Goal: Task Accomplishment & Management: Use online tool/utility

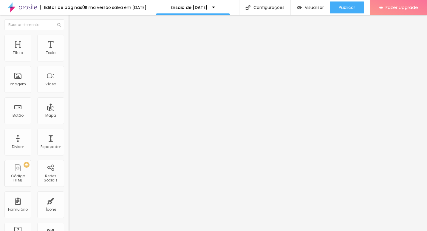
click at [69, 56] on input "[URL][DOMAIN_NAME]" at bounding box center [105, 53] width 72 height 6
click at [69, 56] on input "text" at bounding box center [105, 53] width 72 height 6
paste input "[URL][DOMAIN_NAME]"
type input "[URL][DOMAIN_NAME]"
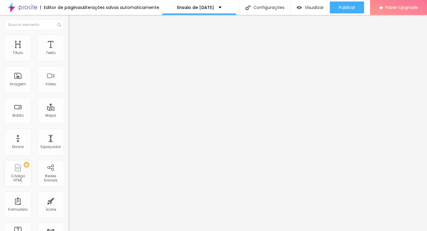
scroll to position [0, 0]
click at [69, 145] on div "Editar Vídeo Conteúdo Estilo Avançado URL do vídeo [URL][DOMAIN_NAME] Alinhamen…" at bounding box center [103, 123] width 69 height 216
click at [69, 89] on span "4:3 Standard" at bounding box center [81, 86] width 24 height 5
click at [69, 93] on span "Ultrawide" at bounding box center [77, 90] width 17 height 5
click at [69, 89] on span "21:9 Ultrawide" at bounding box center [81, 86] width 24 height 5
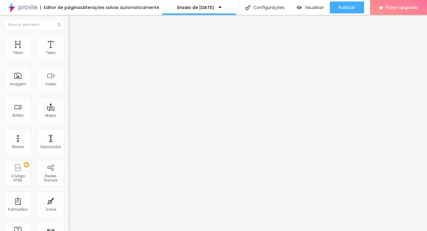
drag, startPoint x: 57, startPoint y: 93, endPoint x: 54, endPoint y: 91, distance: 3.2
click at [69, 89] on span "21:9 Ultrawide" at bounding box center [81, 86] width 24 height 5
click at [69, 98] on div "Wide 16:9" at bounding box center [103, 96] width 69 height 4
click at [74, 41] on span "Estilo" at bounding box center [78, 38] width 9 height 5
drag, startPoint x: 62, startPoint y: 61, endPoint x: 26, endPoint y: 64, distance: 36.2
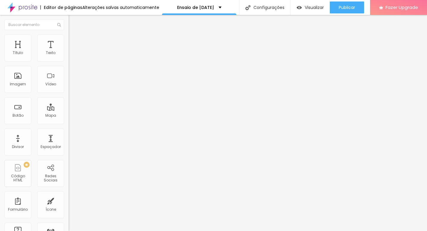
click at [69, 62] on div "Tamanho 100 px %" at bounding box center [103, 53] width 69 height 15
type input "54"
type input "53"
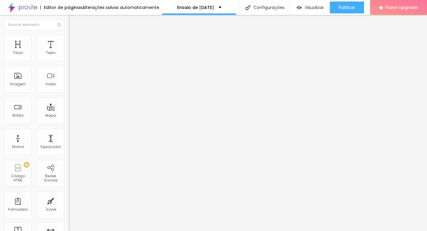
type input "52"
type input "51"
type input "50"
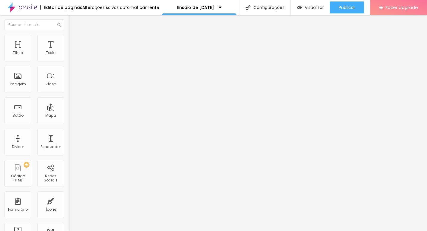
type input "50"
type input "49"
type input "48"
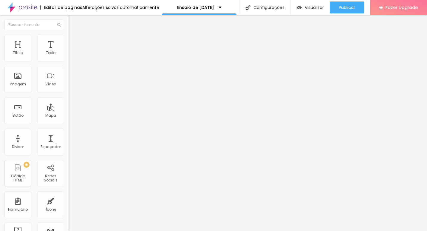
type input "47"
type input "43"
type input "42"
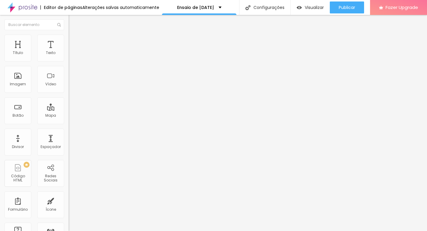
type input "42"
type input "41"
type input "40"
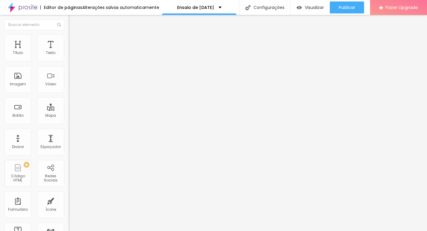
type input "39"
type input "40"
type input "42"
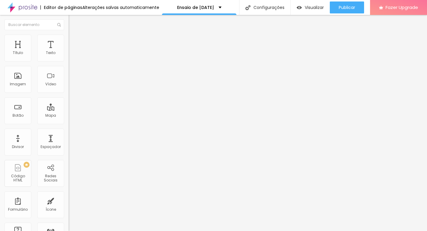
type input "42"
type input "43"
type input "46"
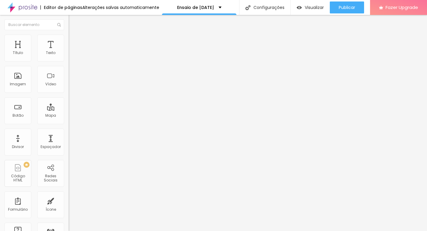
type input "49"
type input "51"
type input "52"
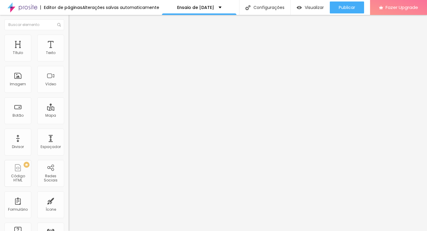
type input "52"
type input "53"
type input "55"
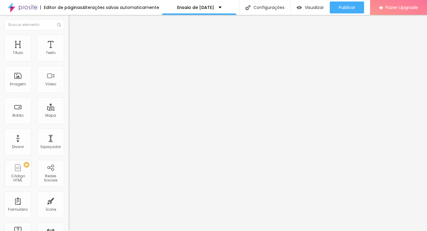
type input "57"
type input "59"
type input "60"
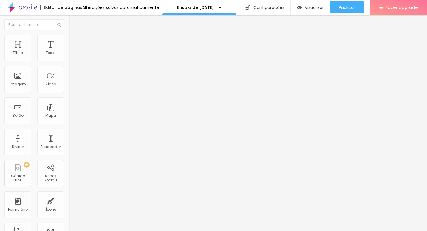
type input "60"
type input "61"
drag, startPoint x: 26, startPoint y: 64, endPoint x: 31, endPoint y: 65, distance: 5.4
type input "61"
click at [69, 61] on input "range" at bounding box center [88, 58] width 38 height 5
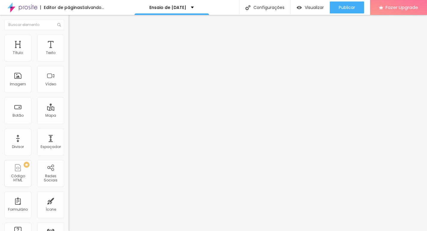
click at [69, 35] on li "Conteúdo" at bounding box center [103, 32] width 69 height 6
click at [69, 89] on span "16:9 Wide" at bounding box center [77, 86] width 17 height 5
click at [85, 109] on span "9:16" at bounding box center [88, 106] width 7 height 5
click at [84, 103] on span "3:4" at bounding box center [86, 100] width 5 height 5
click at [69, 109] on span "Vertical 2" at bounding box center [77, 106] width 17 height 5
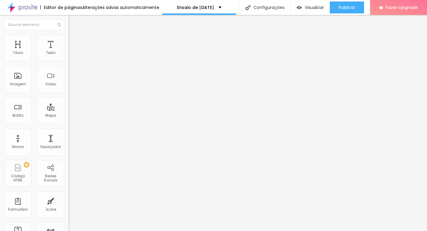
click at [69, 41] on li "Avançado" at bounding box center [103, 44] width 69 height 6
type input "3"
type input "1"
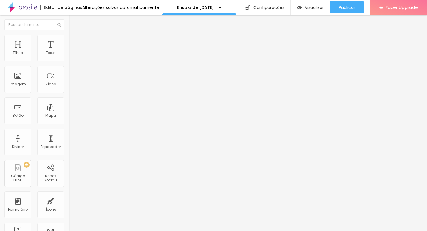
type input "0"
type input "2"
type input "5"
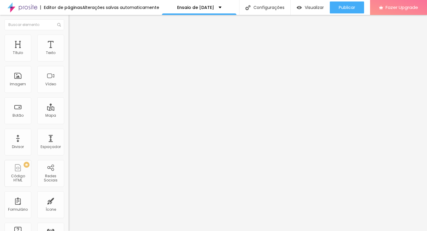
type input "5"
type input "10"
type input "17"
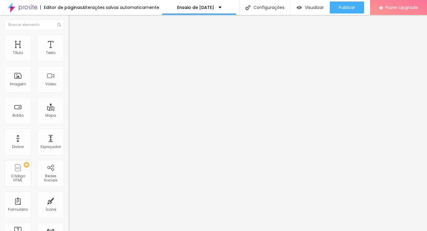
type input "18"
type input "19"
type input "21"
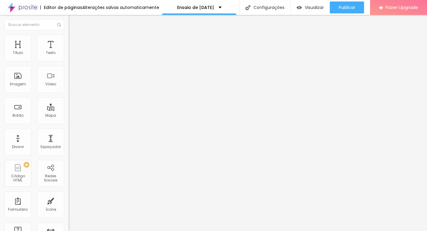
type input "21"
type input "22"
type input "23"
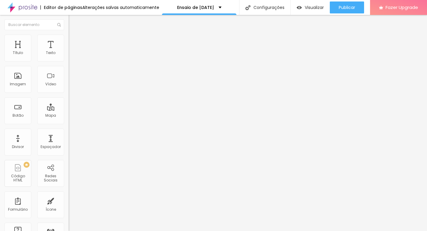
type input "24"
type input "25"
type input "26"
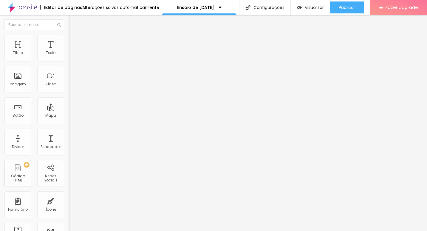
type input "26"
type input "28"
type input "29"
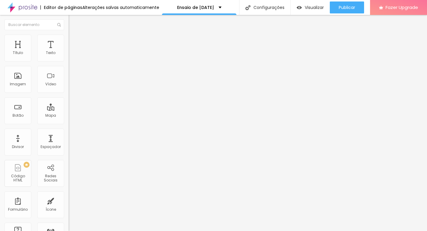
type input "30"
type input "28"
type input "25"
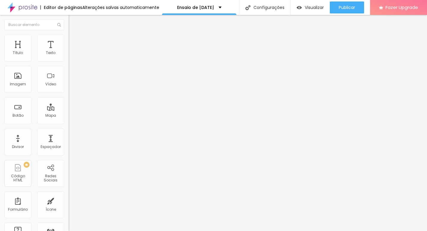
type input "25"
type input "21"
type input "19"
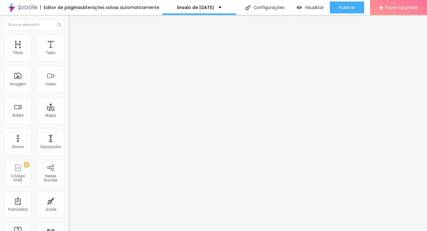
type input "17"
type input "13"
type input "10"
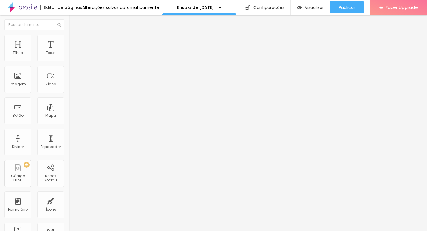
type input "10"
type input "7"
type input "3"
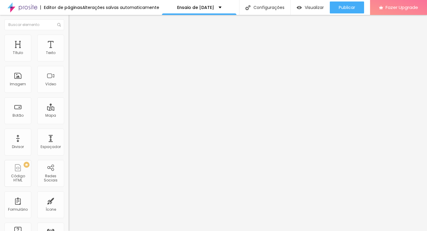
type input "0"
drag, startPoint x: 16, startPoint y: 58, endPoint x: 10, endPoint y: 58, distance: 6.3
type input "0"
click at [69, 116] on input "range" at bounding box center [88, 118] width 38 height 5
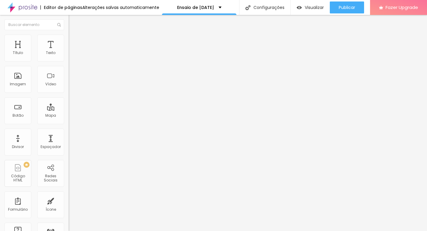
type input "3"
type input "1"
type input "0"
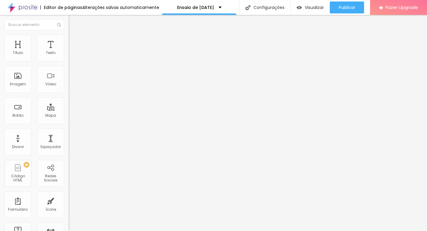
type input "0"
drag, startPoint x: 16, startPoint y: 70, endPoint x: 7, endPoint y: 69, distance: 9.4
type input "0"
click at [69, 200] on input "range" at bounding box center [88, 202] width 38 height 5
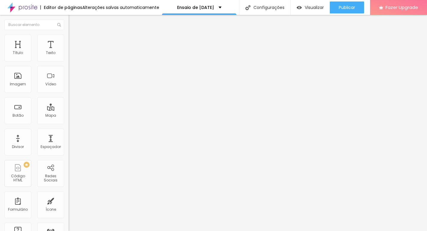
click at [69, 35] on li "Conteúdo" at bounding box center [103, 32] width 69 height 6
click at [69, 112] on div at bounding box center [103, 112] width 69 height 0
